Goal: Task Accomplishment & Management: Complete application form

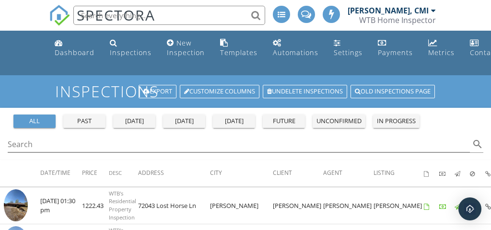
click at [178, 39] on div "New Inspection" at bounding box center [186, 47] width 38 height 19
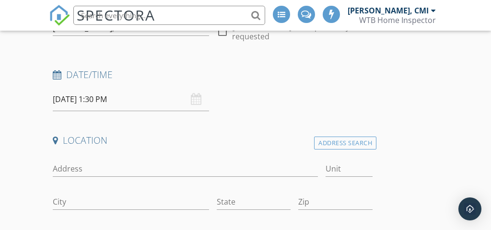
scroll to position [150, 0]
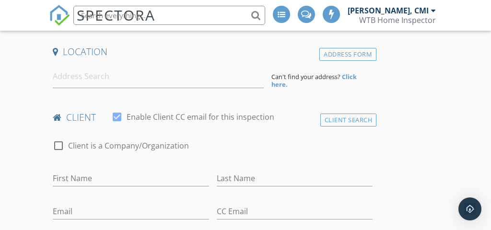
scroll to position [242, 0]
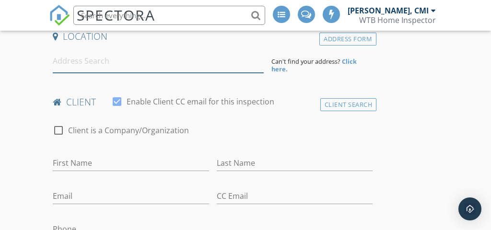
paste input "6121 Hillview Way INSPECTION"
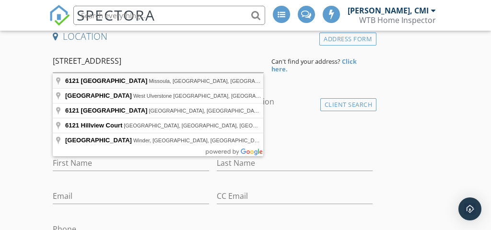
type input "6121 Hillview Way, Missoula, MT, USA"
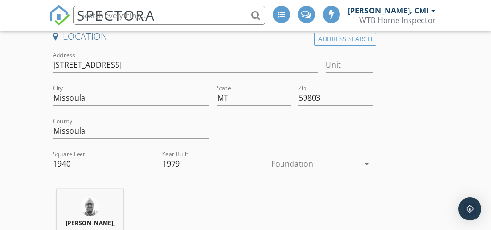
click at [307, 168] on div at bounding box center [316, 163] width 88 height 15
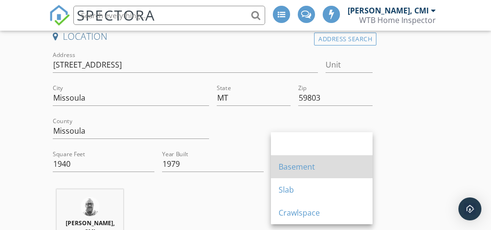
click at [292, 157] on div "Basement" at bounding box center [322, 166] width 86 height 23
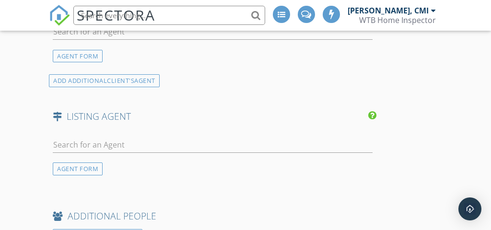
scroll to position [1297, 0]
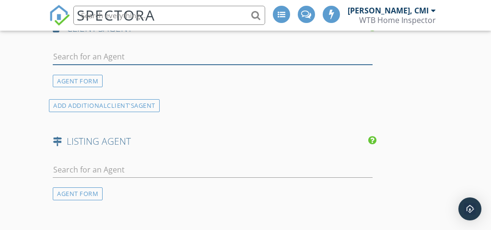
click at [189, 54] on input "text" at bounding box center [213, 57] width 320 height 16
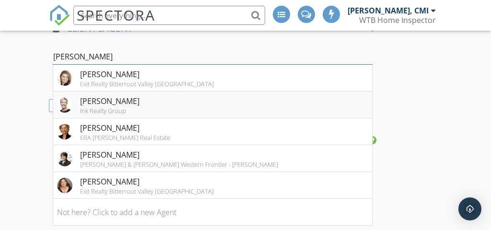
type input "cindy"
click at [146, 105] on li "Cindy Waltz Ink Realty Group" at bounding box center [212, 105] width 319 height 27
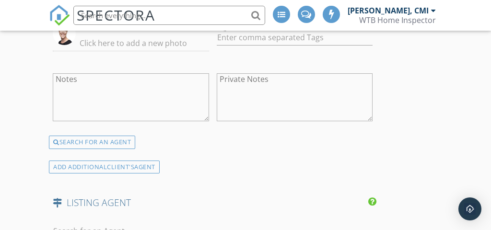
scroll to position [1529, 0]
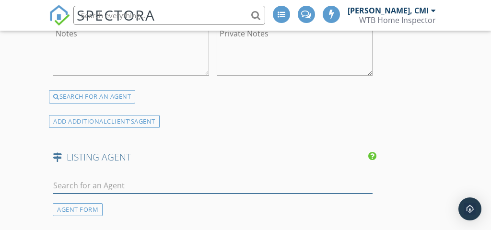
paste input "[PERSON_NAME]"
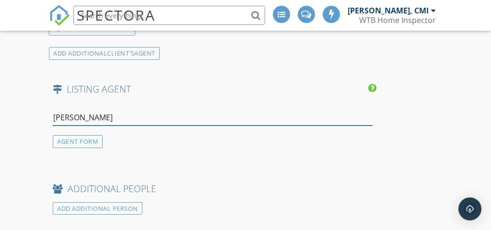
scroll to position [1600, 0]
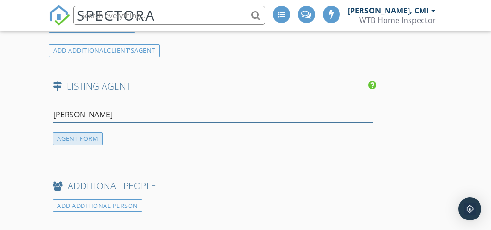
type input "[PERSON_NAME]"
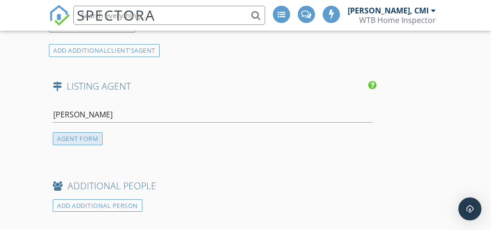
click at [66, 139] on div "AGENT FORM" at bounding box center [78, 138] width 50 height 13
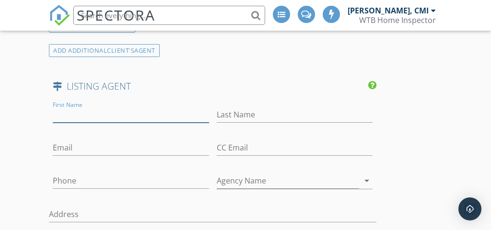
paste input "[PERSON_NAME]"
click at [81, 116] on input "[PERSON_NAME]" at bounding box center [131, 115] width 156 height 16
type input "Justine"
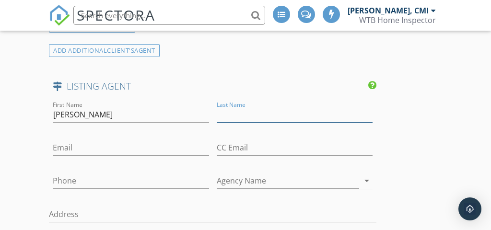
click at [251, 112] on input "Last Name" at bounding box center [295, 115] width 156 height 16
paste input "Sherry"
type input "Sherry"
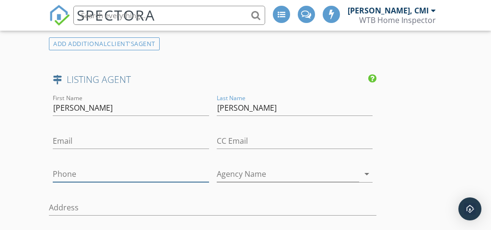
click at [62, 171] on input "Phone" at bounding box center [131, 175] width 156 height 16
paste input "406-880-6905"
type input "406-880-6905"
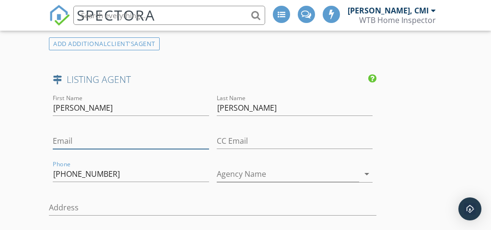
click at [65, 133] on input "Email" at bounding box center [131, 141] width 156 height 16
paste input "Justine@MslaRealty.com"
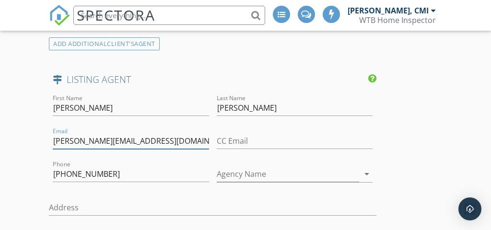
type input "Justine@MslaRealty.com"
click at [223, 180] on input "Agency Name" at bounding box center [288, 175] width 143 height 16
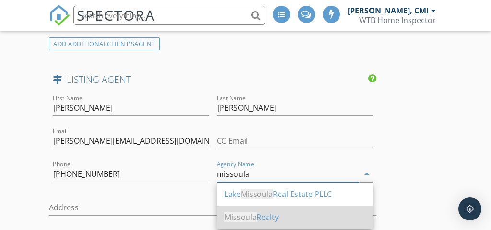
click at [253, 222] on div "Missoula Realty" at bounding box center [295, 218] width 141 height 12
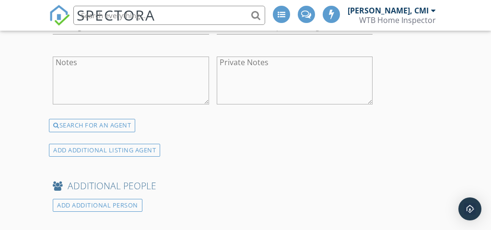
scroll to position [1716, 0]
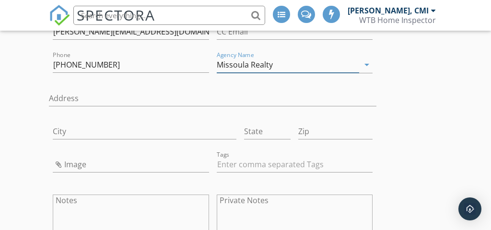
type input "Missoula Realty"
click at [58, 159] on input "Image" at bounding box center [131, 165] width 156 height 16
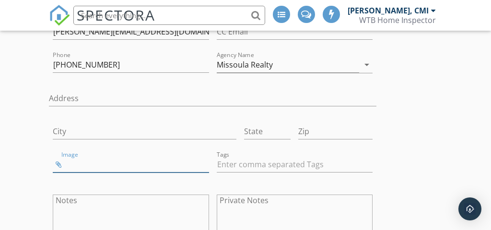
type input "Screenshot 2025-09-28 at 4.04.48 PM.png"
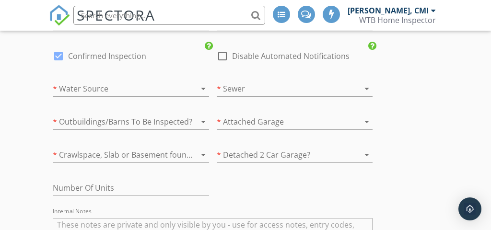
scroll to position [2105, 0]
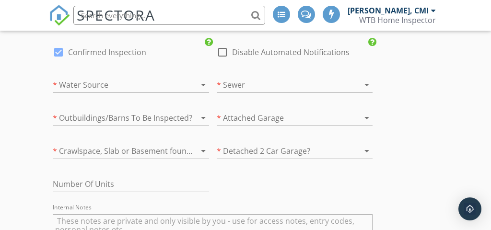
click at [150, 78] on div at bounding box center [117, 84] width 129 height 15
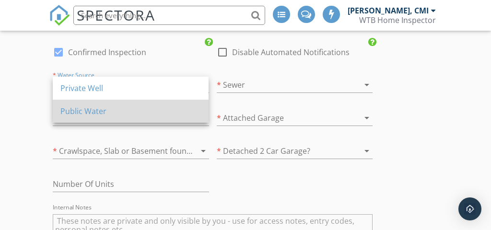
click at [133, 107] on div "Public Water" at bounding box center [130, 112] width 141 height 12
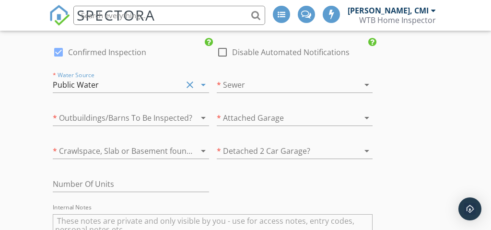
click at [231, 86] on div at bounding box center [281, 84] width 129 height 15
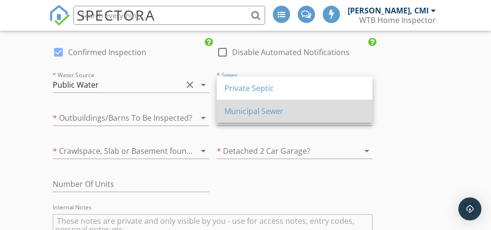
click at [231, 112] on div "Municipal Sewer" at bounding box center [295, 112] width 141 height 12
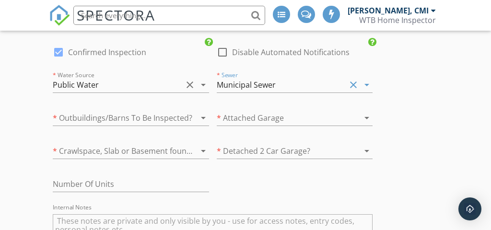
click at [231, 112] on div at bounding box center [281, 117] width 129 height 15
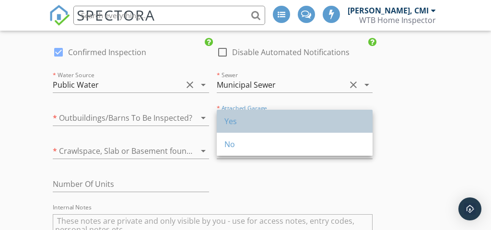
click at [231, 126] on div "Yes" at bounding box center [295, 122] width 141 height 12
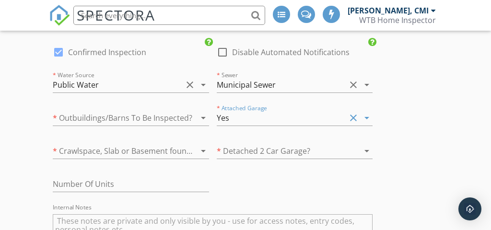
click at [231, 145] on div at bounding box center [281, 150] width 129 height 15
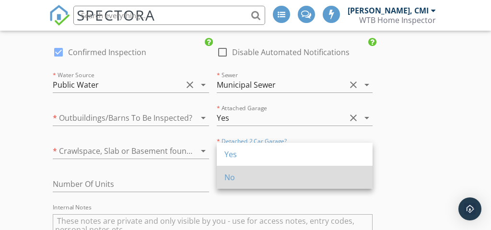
click at [237, 178] on div "No" at bounding box center [295, 178] width 141 height 12
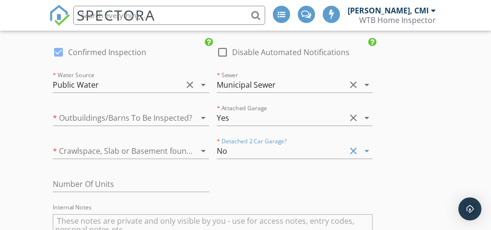
click at [162, 148] on div at bounding box center [117, 150] width 129 height 15
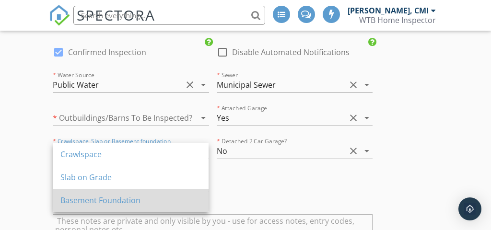
click at [129, 201] on div "Basement Foundation" at bounding box center [130, 201] width 141 height 12
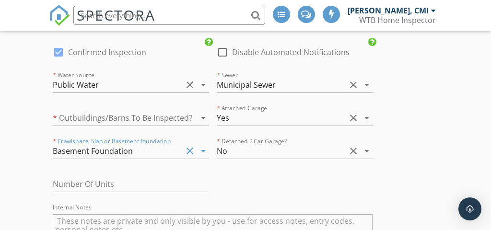
click at [132, 120] on div at bounding box center [117, 117] width 129 height 15
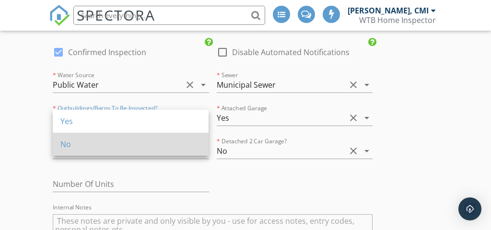
click at [125, 141] on div "No" at bounding box center [130, 145] width 141 height 12
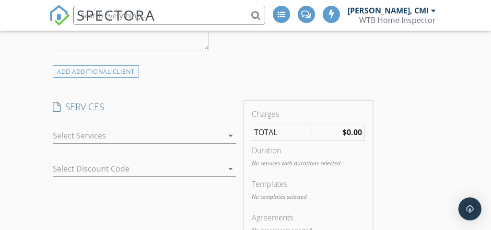
scroll to position [840, 0]
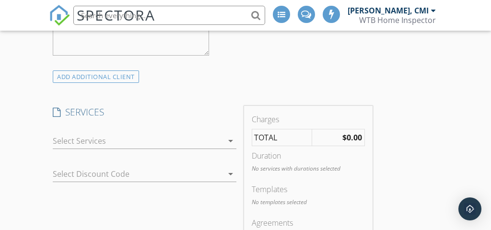
click at [181, 145] on div at bounding box center [138, 140] width 170 height 15
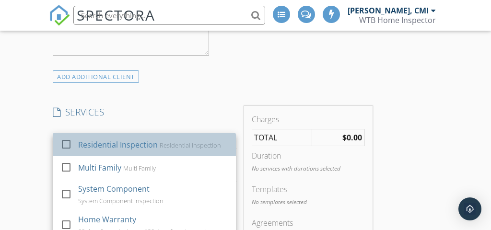
click at [148, 145] on div "Residential Inspection" at bounding box center [119, 145] width 80 height 12
checkbox input "true"
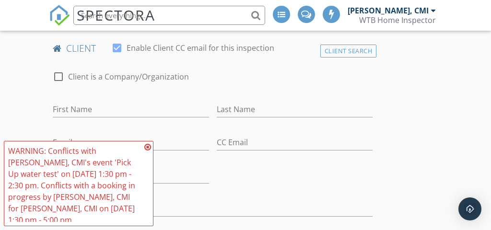
scroll to position [505, 0]
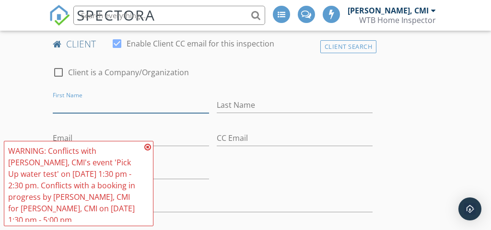
click at [104, 113] on input "First Name" at bounding box center [131, 105] width 156 height 16
click at [83, 110] on input "First Name" at bounding box center [131, 105] width 156 height 16
paste input "[PERSON_NAME]"
click at [78, 105] on input "[PERSON_NAME]" at bounding box center [131, 105] width 156 height 16
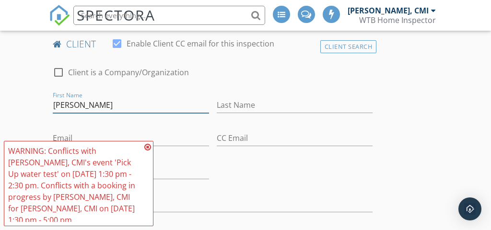
type input "Lee"
click at [227, 108] on input "Last Name" at bounding box center [295, 105] width 156 height 16
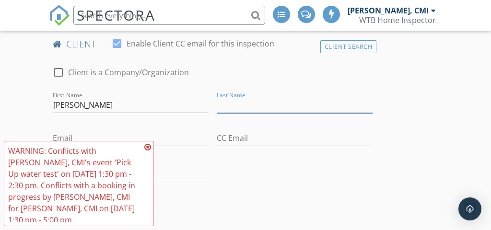
paste input "Lamb"
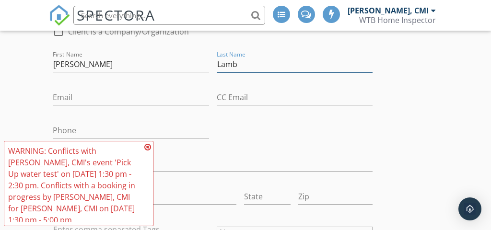
scroll to position [554, 0]
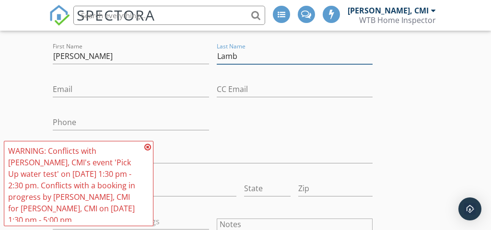
type input "Lamb"
click at [174, 102] on div at bounding box center [131, 104] width 156 height 6
click at [171, 98] on div "Email" at bounding box center [131, 94] width 156 height 25
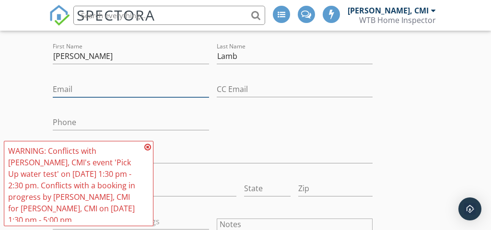
click at [170, 94] on input "Email" at bounding box center [131, 90] width 156 height 16
paste input "llamb70@gmail.com"
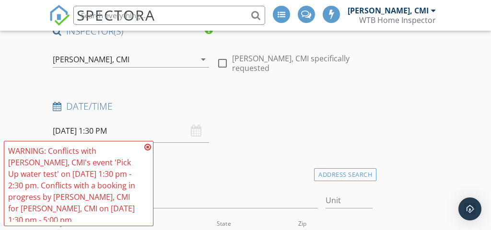
scroll to position [167, 0]
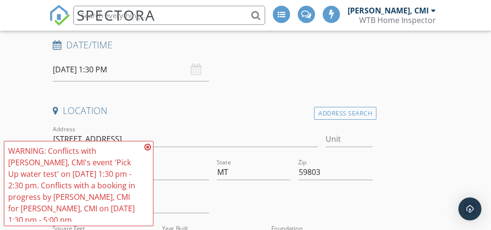
type input "llamb70@gmail.com"
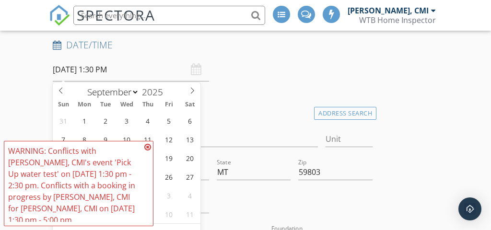
click at [122, 60] on input "09/29/2025 1:30 PM" at bounding box center [131, 70] width 156 height 24
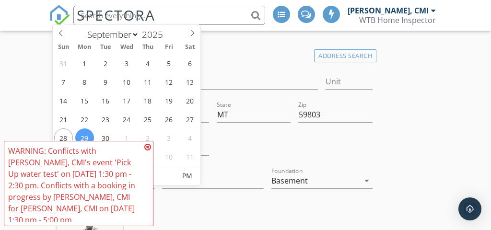
scroll to position [267, 0]
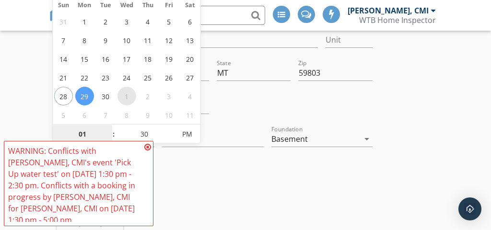
select select "9"
type input "10/01/2025 1:30 PM"
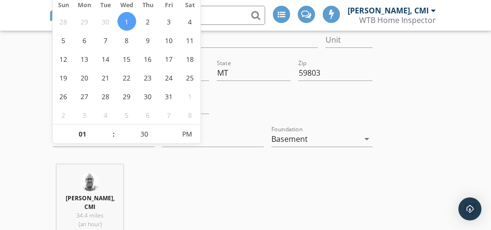
click at [254, 94] on div at bounding box center [295, 107] width 164 height 33
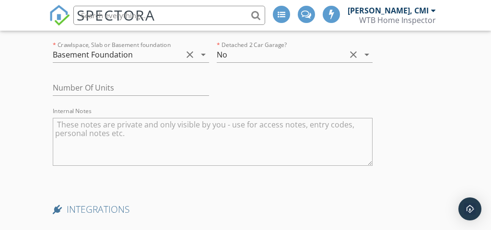
scroll to position [2492, 0]
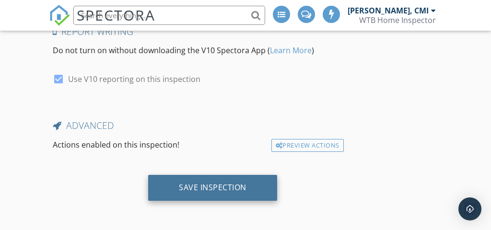
click at [207, 198] on div "Save Inspection" at bounding box center [212, 188] width 129 height 26
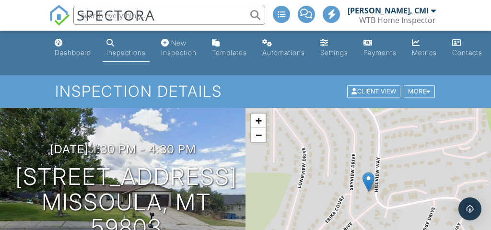
click at [127, 53] on div "Inspections" at bounding box center [126, 52] width 39 height 8
